Goal: Information Seeking & Learning: Compare options

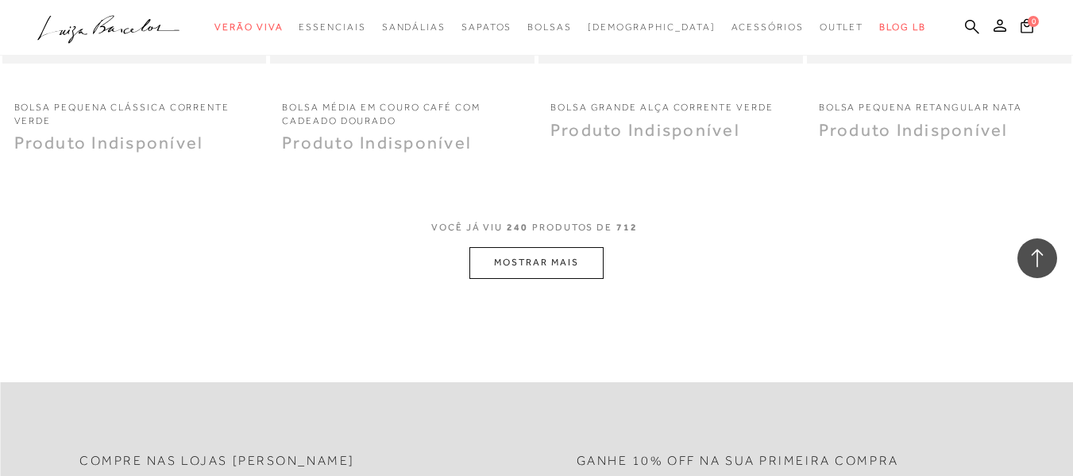
scroll to position [3018, 0]
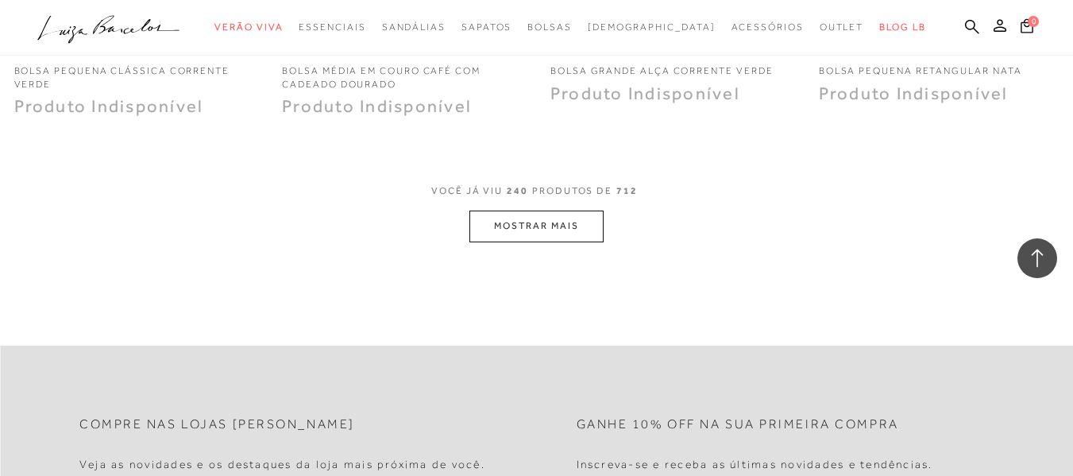
click at [588, 225] on button "MOSTRAR MAIS" at bounding box center [535, 225] width 133 height 31
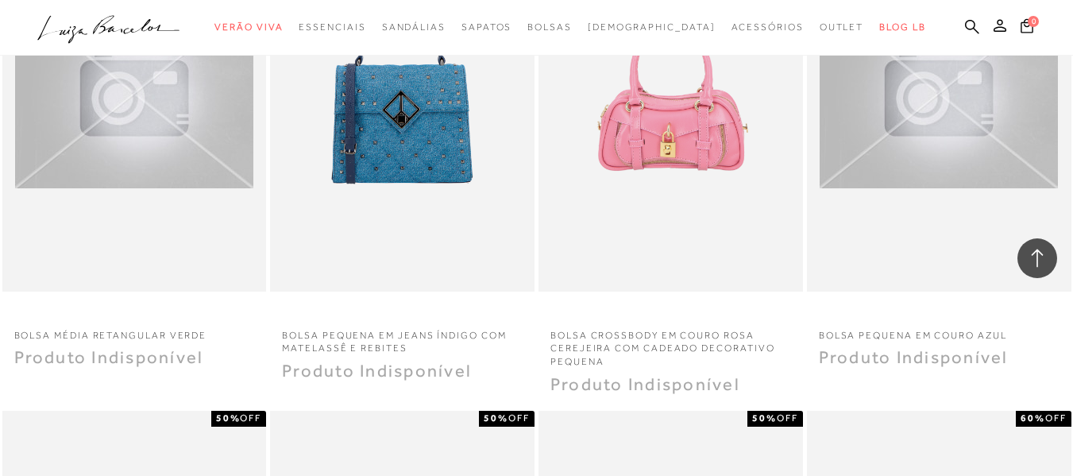
scroll to position [2224, 0]
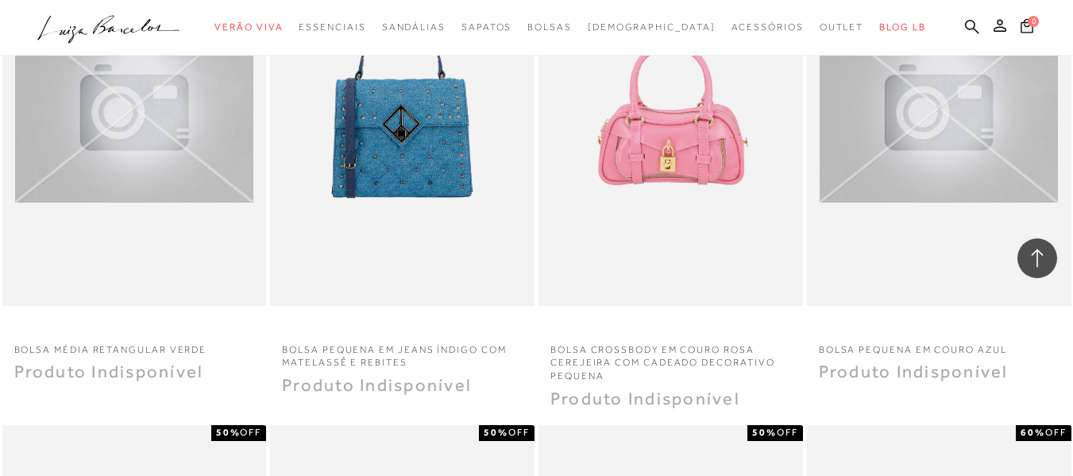
drag, startPoint x: 947, startPoint y: 25, endPoint x: 955, endPoint y: 37, distance: 13.2
click at [965, 25] on icon at bounding box center [972, 26] width 14 height 14
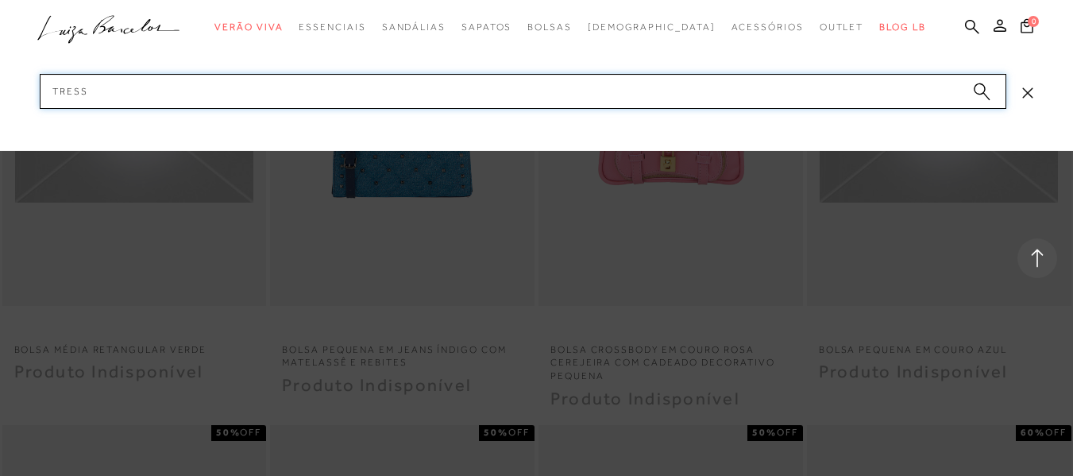
type input "tresse"
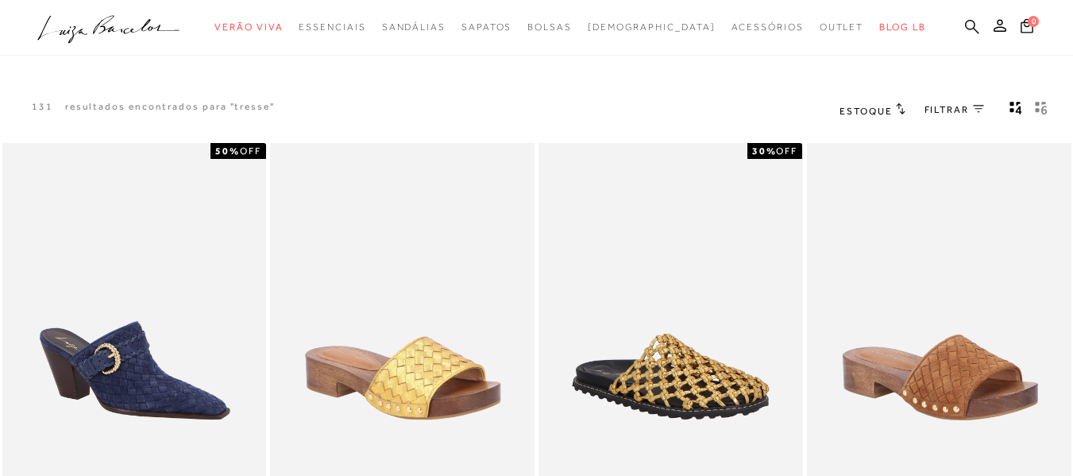
click at [965, 21] on icon at bounding box center [972, 26] width 14 height 15
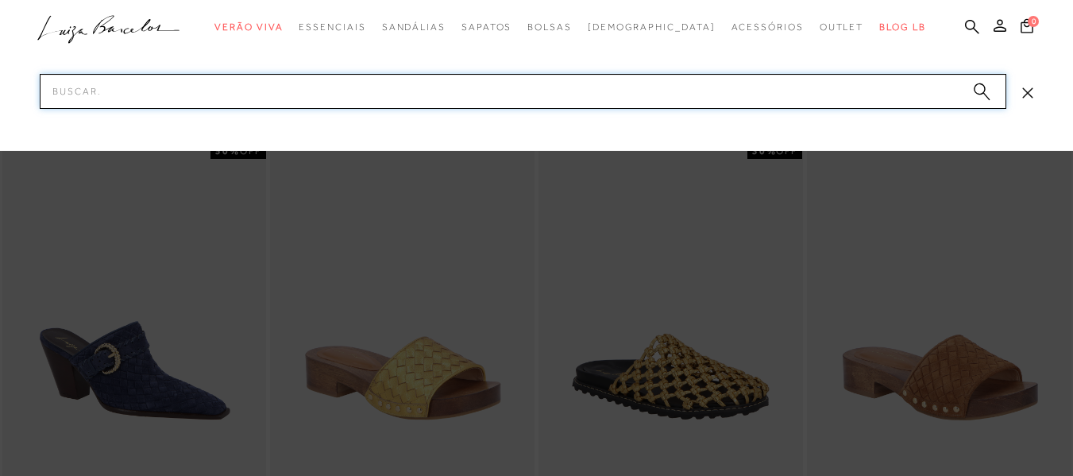
click at [465, 90] on input "Pesquisar" at bounding box center [523, 91] width 966 height 35
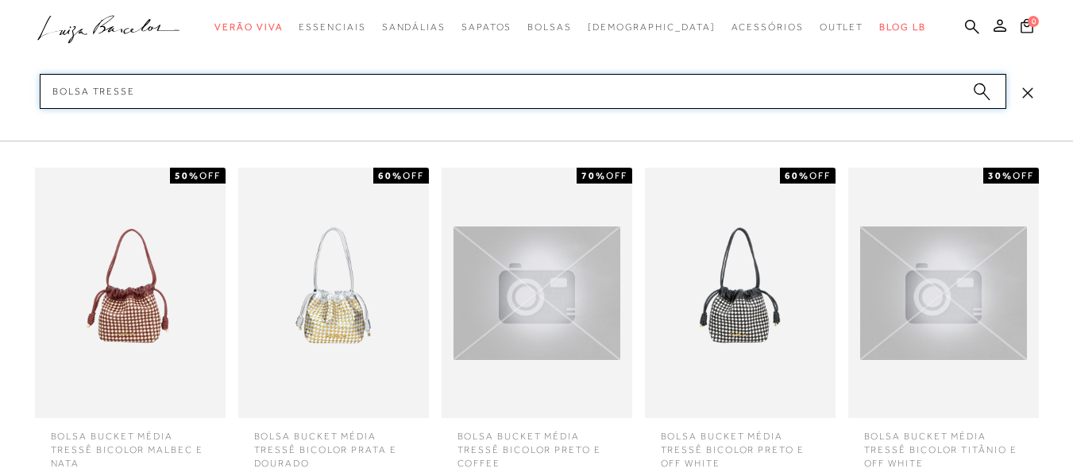
type input "bolsa tresse"
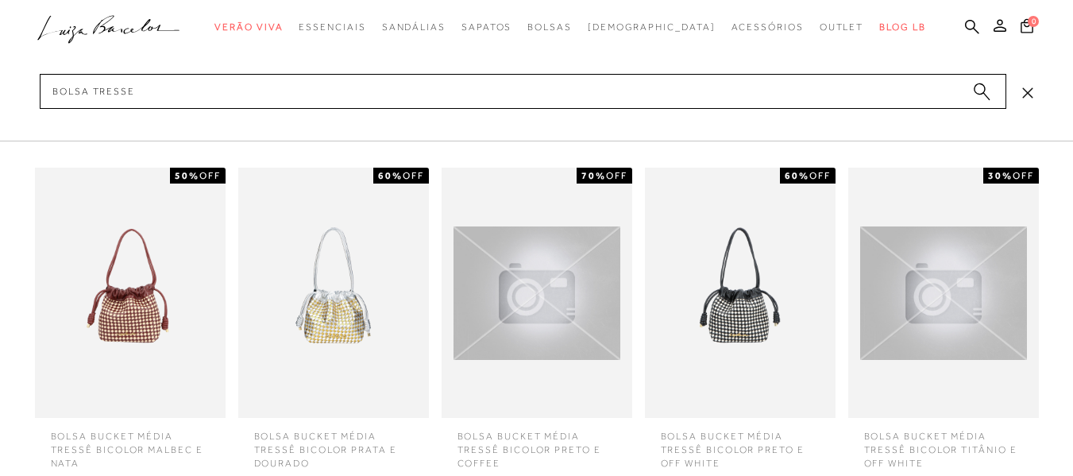
click at [731, 294] on img at bounding box center [740, 293] width 191 height 250
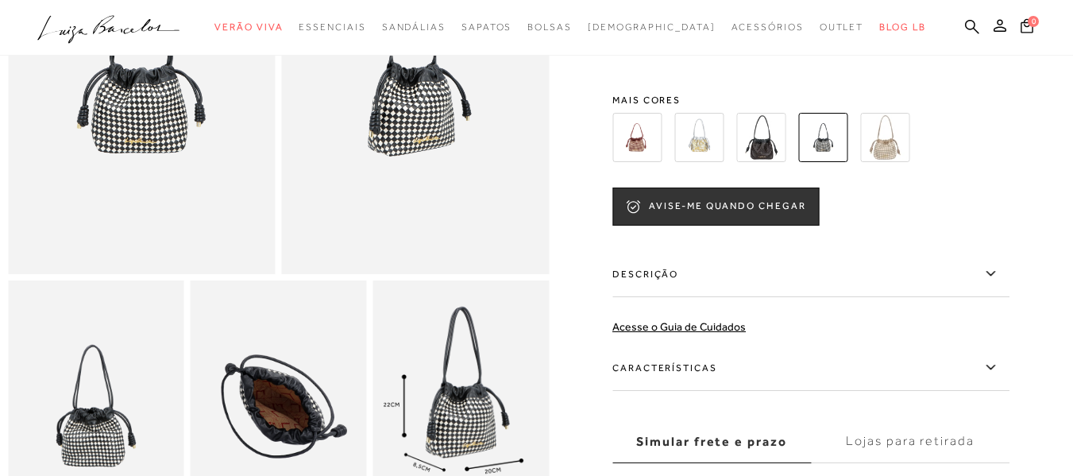
scroll to position [318, 0]
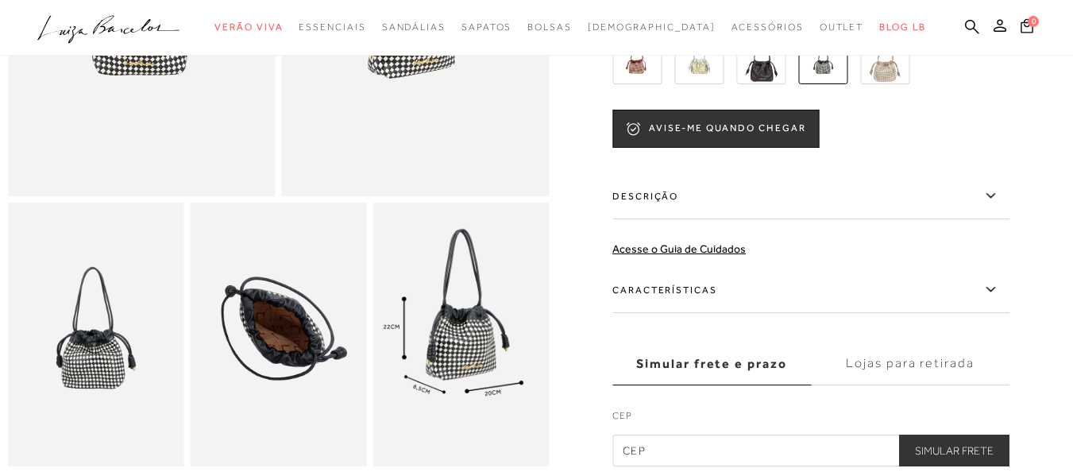
click at [766, 71] on img at bounding box center [760, 59] width 49 height 49
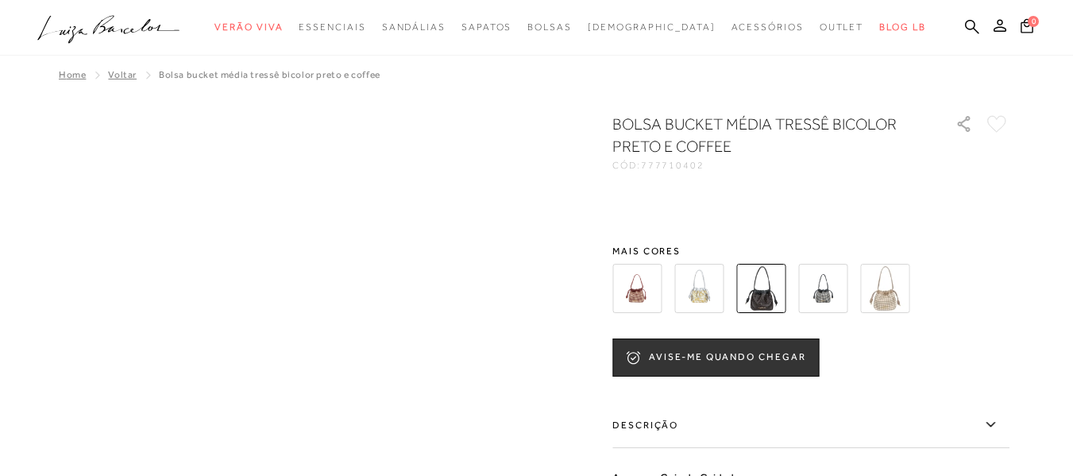
click at [644, 285] on img at bounding box center [636, 288] width 49 height 49
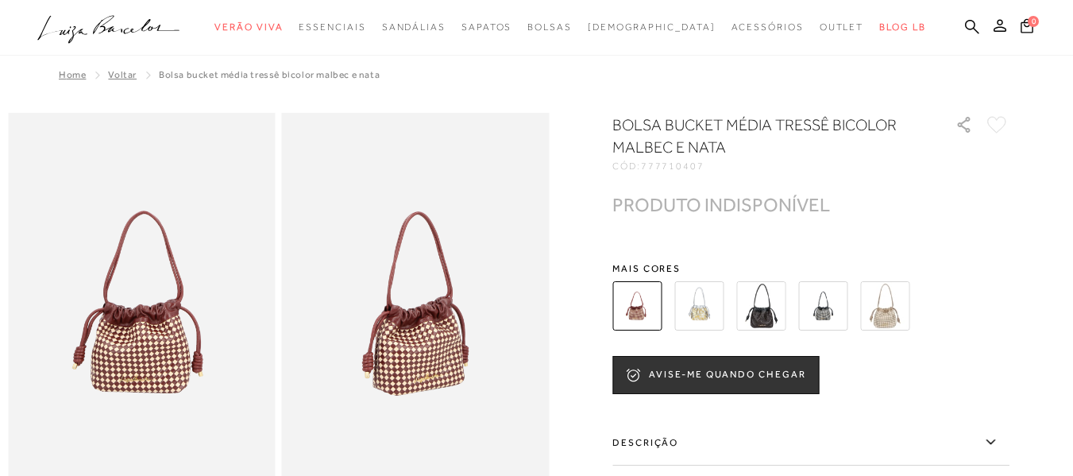
click at [711, 309] on img at bounding box center [698, 305] width 49 height 49
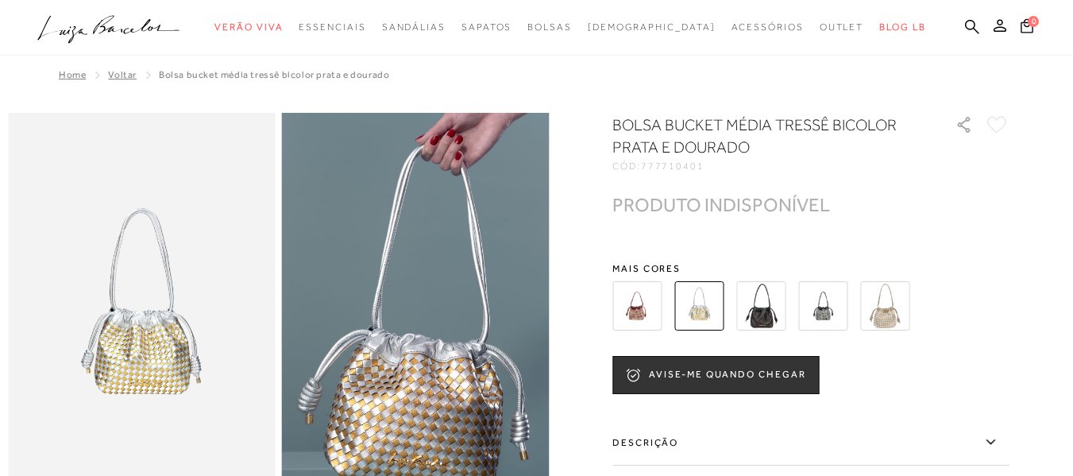
click at [889, 310] on img at bounding box center [884, 305] width 49 height 49
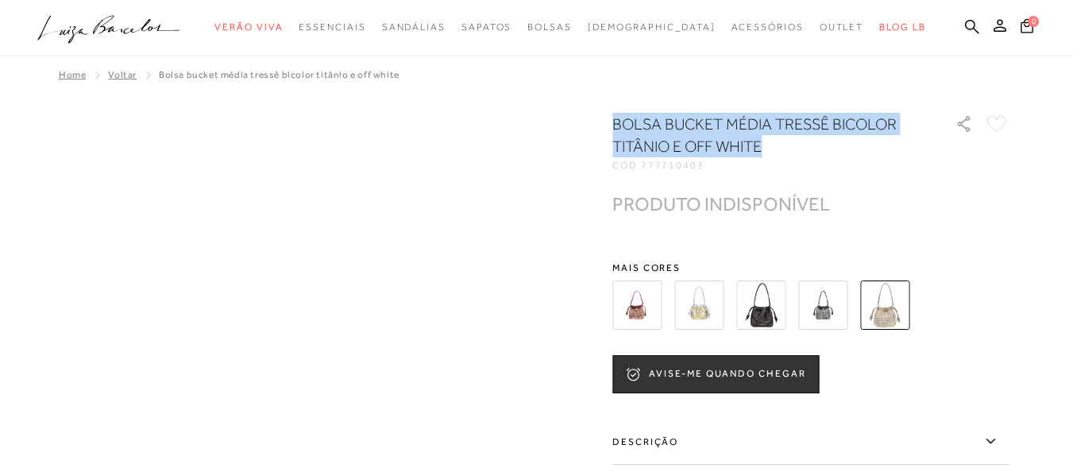
drag, startPoint x: 779, startPoint y: 145, endPoint x: 575, endPoint y: 117, distance: 206.1
click at [575, 117] on div "BOLSA BUCKET MÉDIA TRESSÊ BICOLOR TITÂNIO E OFF WHITE CÓD: 777710403" at bounding box center [536, 412] width 1057 height 599
copy h1 "BOLSA BUCKET MÉDIA TRESSÊ BICOLOR TITÂNIO E OFF WHITE"
click at [748, 301] on img at bounding box center [760, 304] width 49 height 49
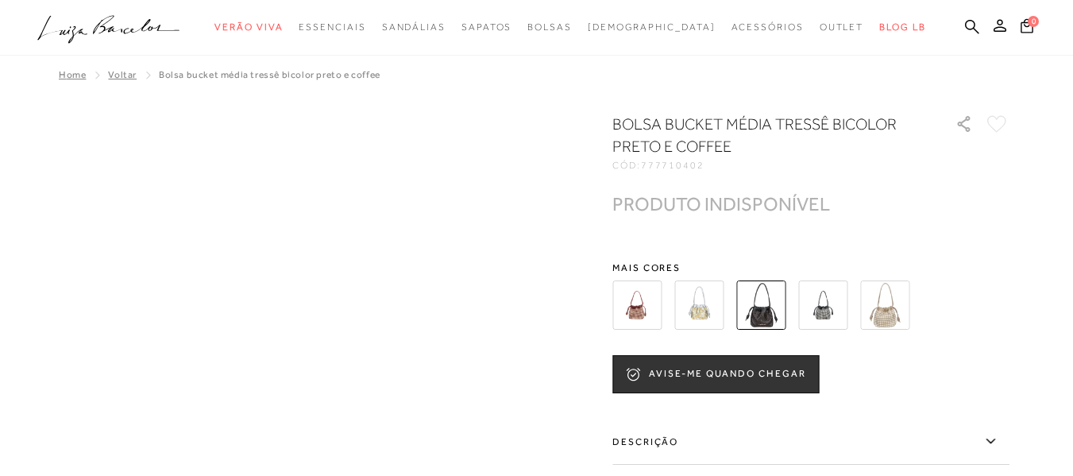
click at [836, 300] on img at bounding box center [822, 304] width 49 height 49
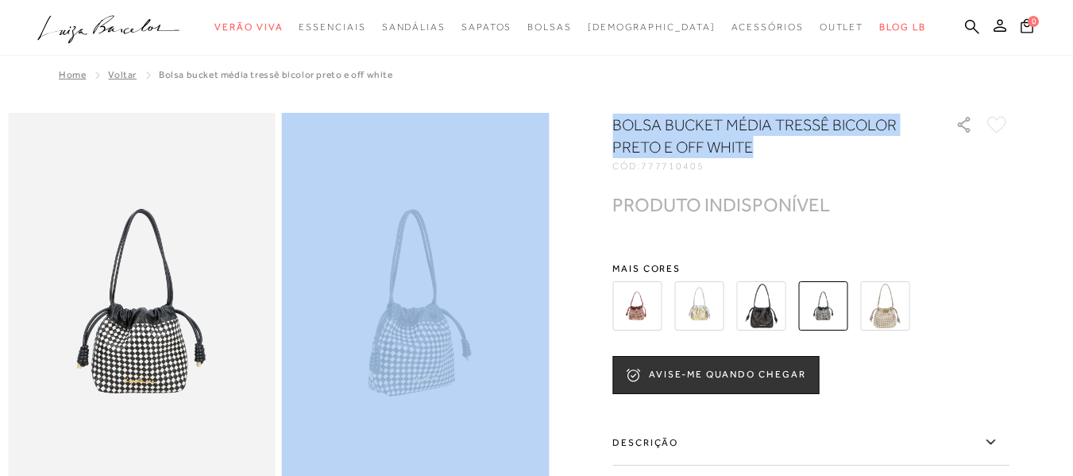
drag, startPoint x: 768, startPoint y: 147, endPoint x: 584, endPoint y: 116, distance: 186.8
click at [584, 116] on div at bounding box center [536, 448] width 1057 height 671
copy div "BOLSA BUCKET MÉDIA TRESSÊ BICOLOR PRETO E OFF WHITE"
